Goal: Information Seeking & Learning: Learn about a topic

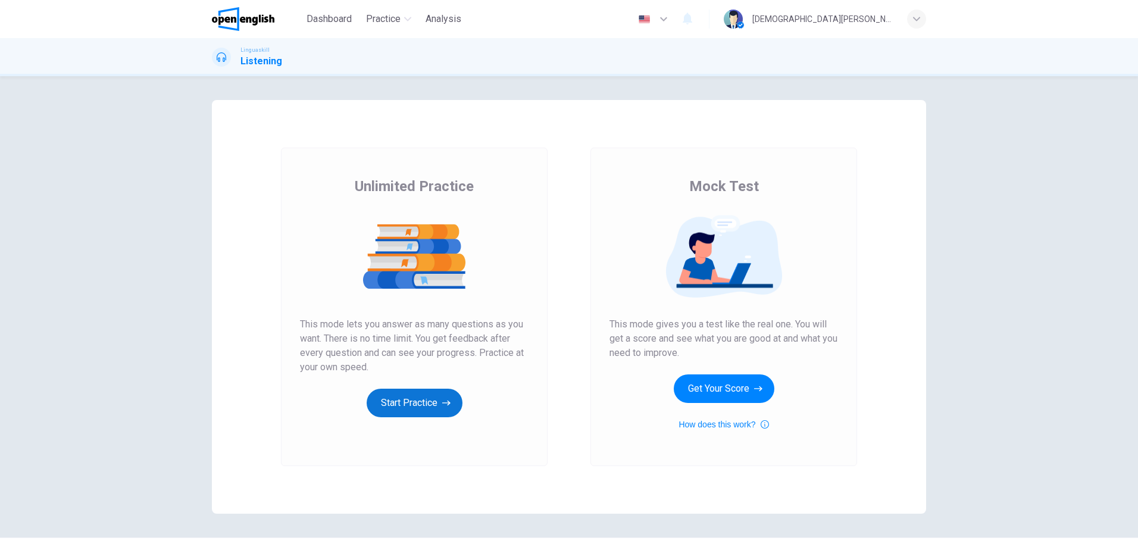
click at [425, 406] on button "Start Practice" at bounding box center [415, 403] width 96 height 29
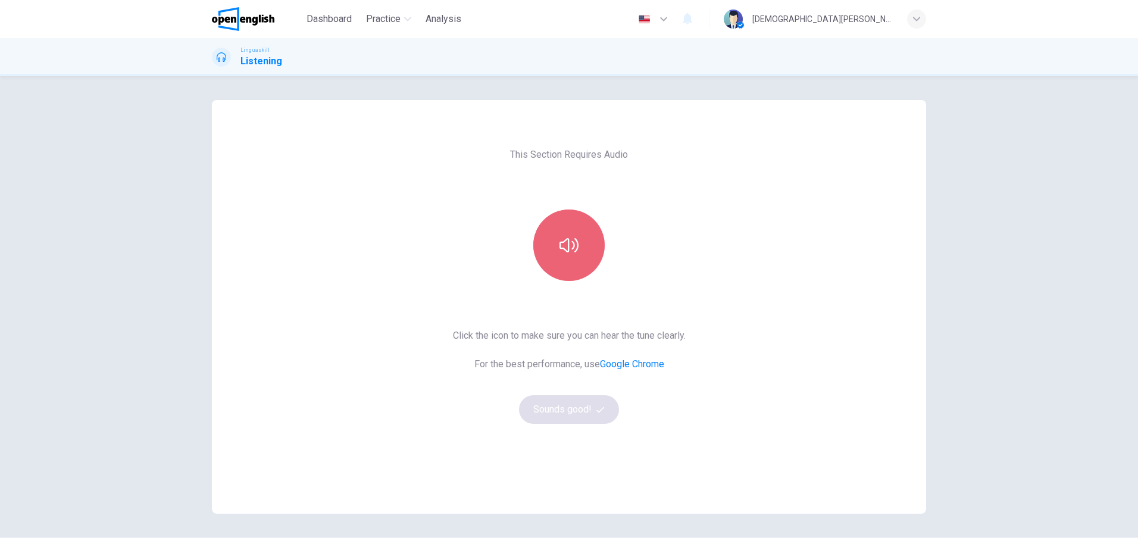
click at [544, 237] on button "button" at bounding box center [568, 244] width 71 height 71
click at [564, 243] on icon "button" at bounding box center [568, 245] width 19 height 19
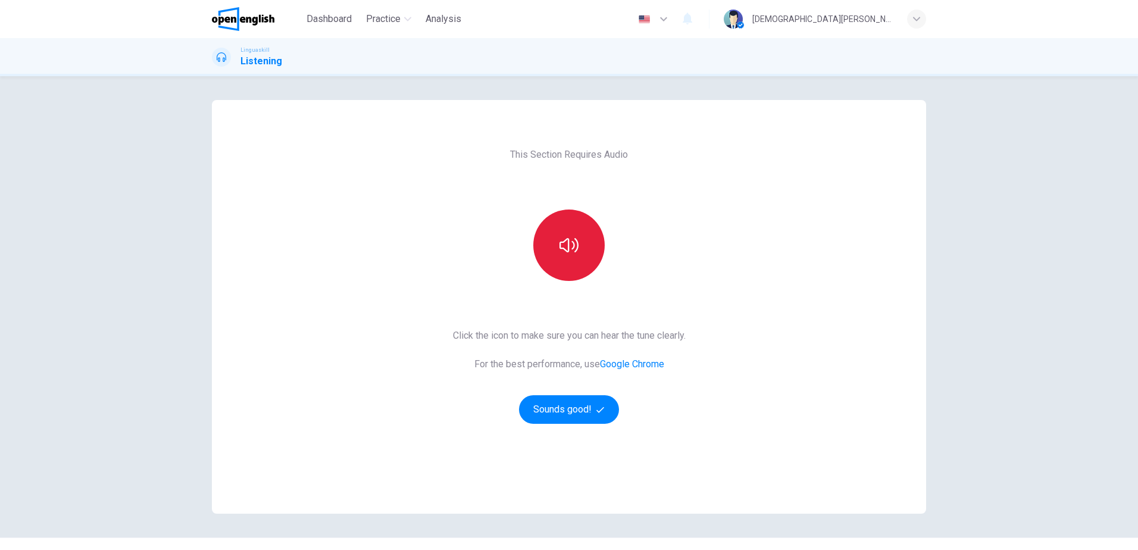
click at [558, 259] on button "button" at bounding box center [568, 244] width 71 height 71
click at [570, 395] on button "Sounds good!" at bounding box center [569, 409] width 100 height 29
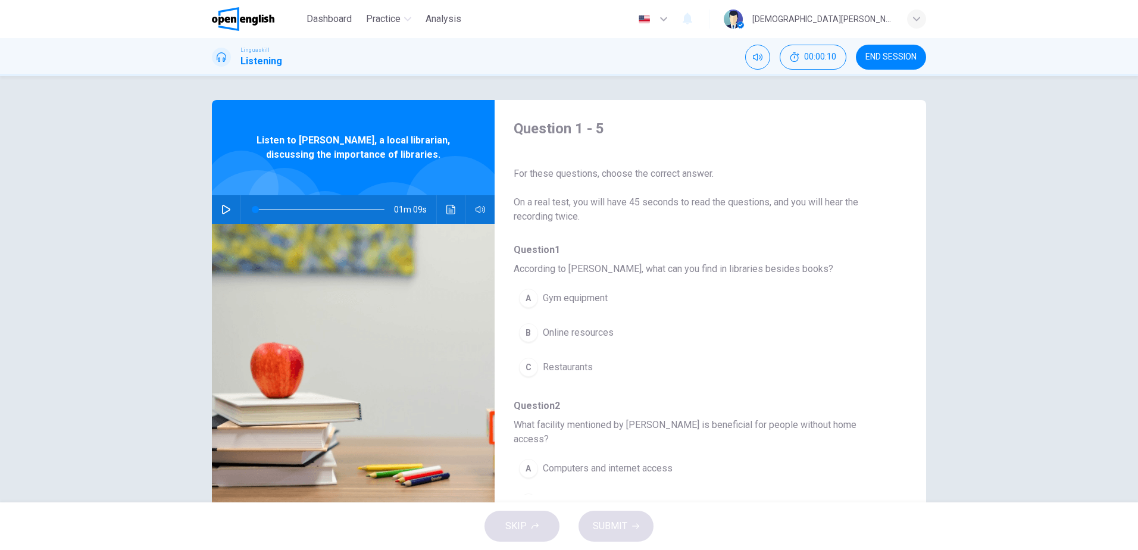
click at [901, 51] on button "END SESSION" at bounding box center [891, 57] width 70 height 25
click at [265, 21] on img at bounding box center [243, 19] width 62 height 24
